Goal: Obtain resource: Obtain resource

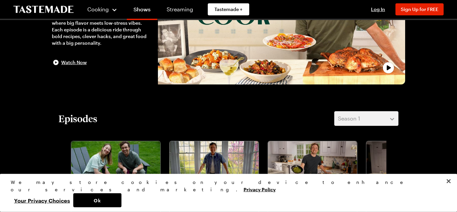
scroll to position [102, 0]
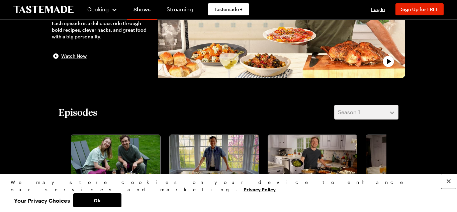
click at [449, 189] on button "Close" at bounding box center [448, 181] width 15 height 15
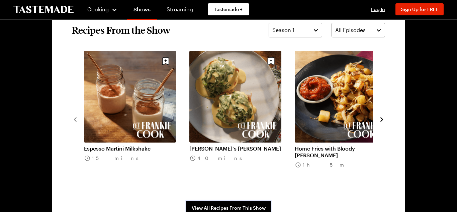
scroll to position [512, 0]
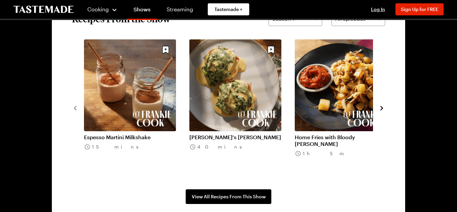
click at [381, 107] on icon "navigate to next item" at bounding box center [381, 108] width 3 height 4
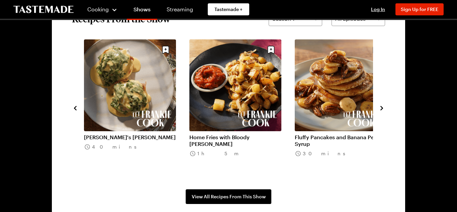
click at [381, 108] on icon "navigate to next item" at bounding box center [381, 108] width 7 height 7
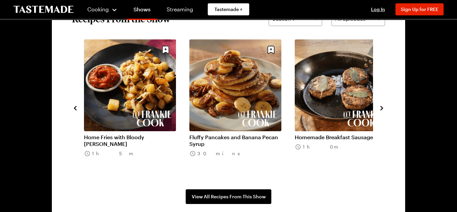
click at [381, 108] on icon "navigate to next item" at bounding box center [381, 108] width 7 height 7
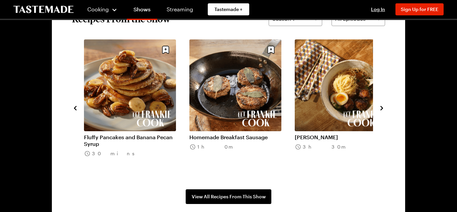
click at [381, 108] on icon "navigate to next item" at bounding box center [381, 108] width 7 height 7
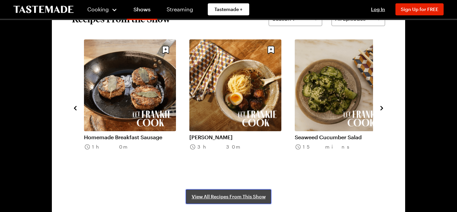
click at [254, 199] on span "View All Recipes From This Show" at bounding box center [229, 197] width 74 height 7
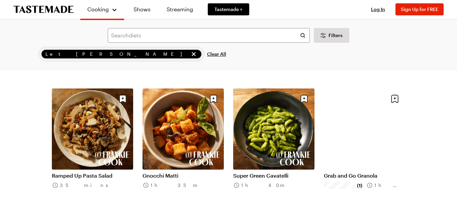
scroll to position [307, 0]
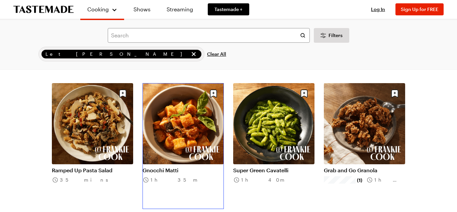
click at [178, 167] on link "Gnocchi Matti" at bounding box center [183, 170] width 81 height 7
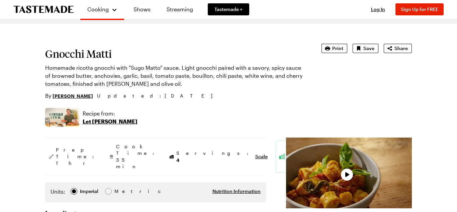
scroll to position [34, 0]
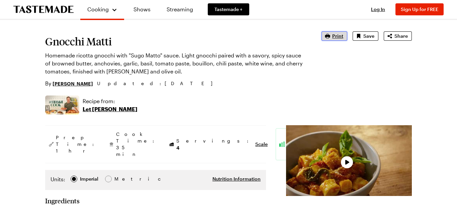
click at [336, 35] on span "Print" at bounding box center [337, 36] width 11 height 7
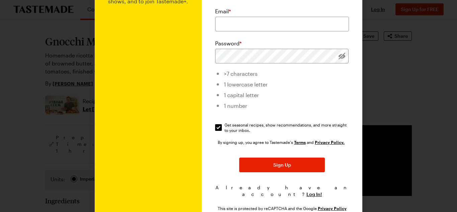
scroll to position [100, 0]
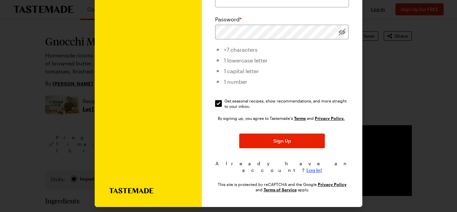
click at [314, 167] on span "Log In!" at bounding box center [313, 170] width 15 height 7
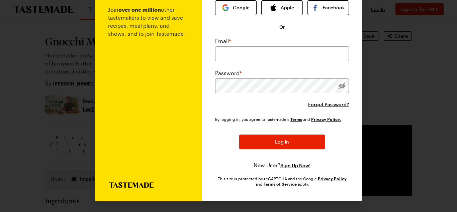
scroll to position [45, 0]
click at [279, 53] on input "email" at bounding box center [282, 53] width 134 height 15
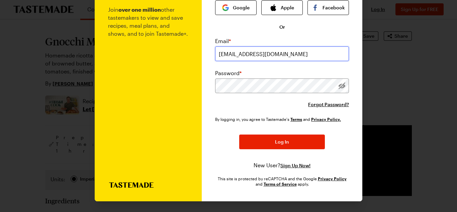
type input "benneking5@gmail.com"
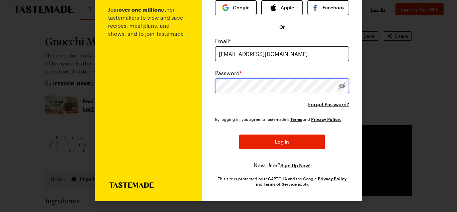
click at [239, 135] on button "Log In" at bounding box center [282, 142] width 86 height 15
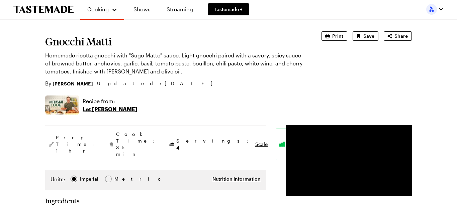
type textarea "x"
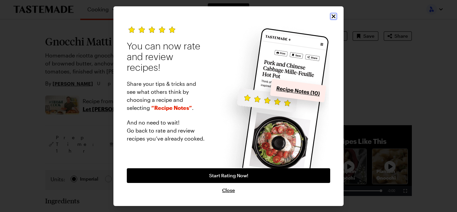
click at [333, 16] on icon "Close" at bounding box center [333, 16] width 7 height 7
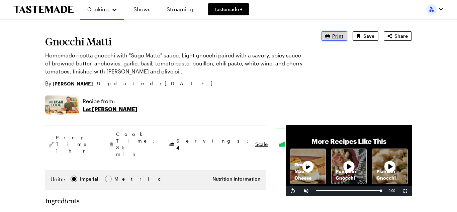
click at [341, 35] on span "Print" at bounding box center [337, 36] width 11 height 7
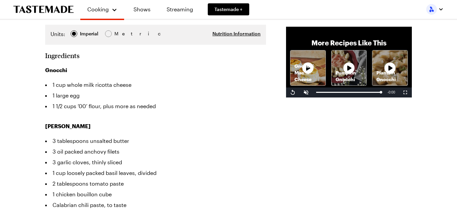
scroll to position [136, 0]
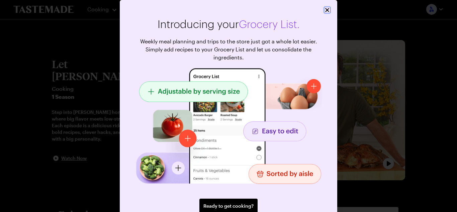
click at [327, 10] on icon "Close" at bounding box center [327, 10] width 4 height 4
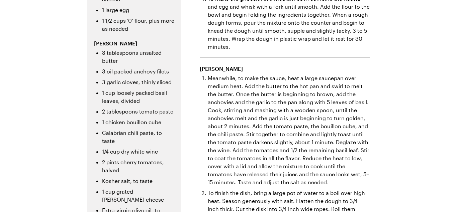
scroll to position [152, 0]
